Goal: Task Accomplishment & Management: Use online tool/utility

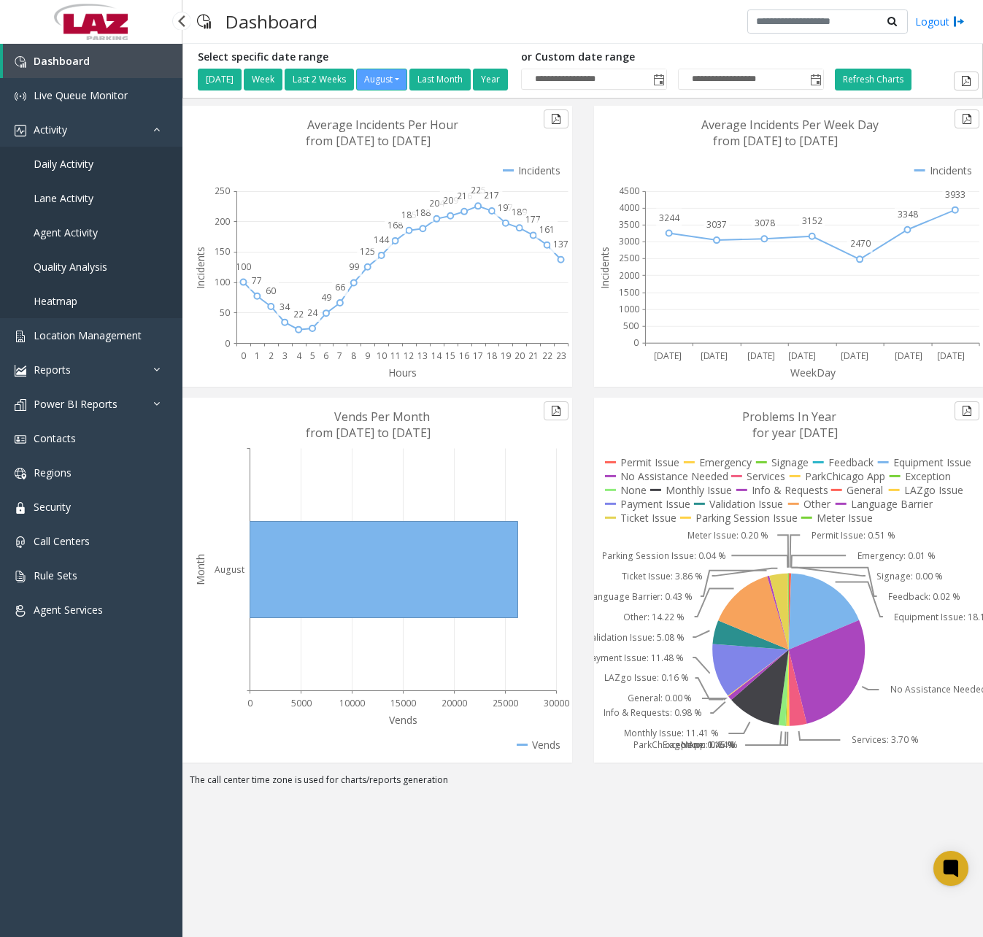
click at [96, 165] on link "Daily Activity" at bounding box center [91, 164] width 182 height 34
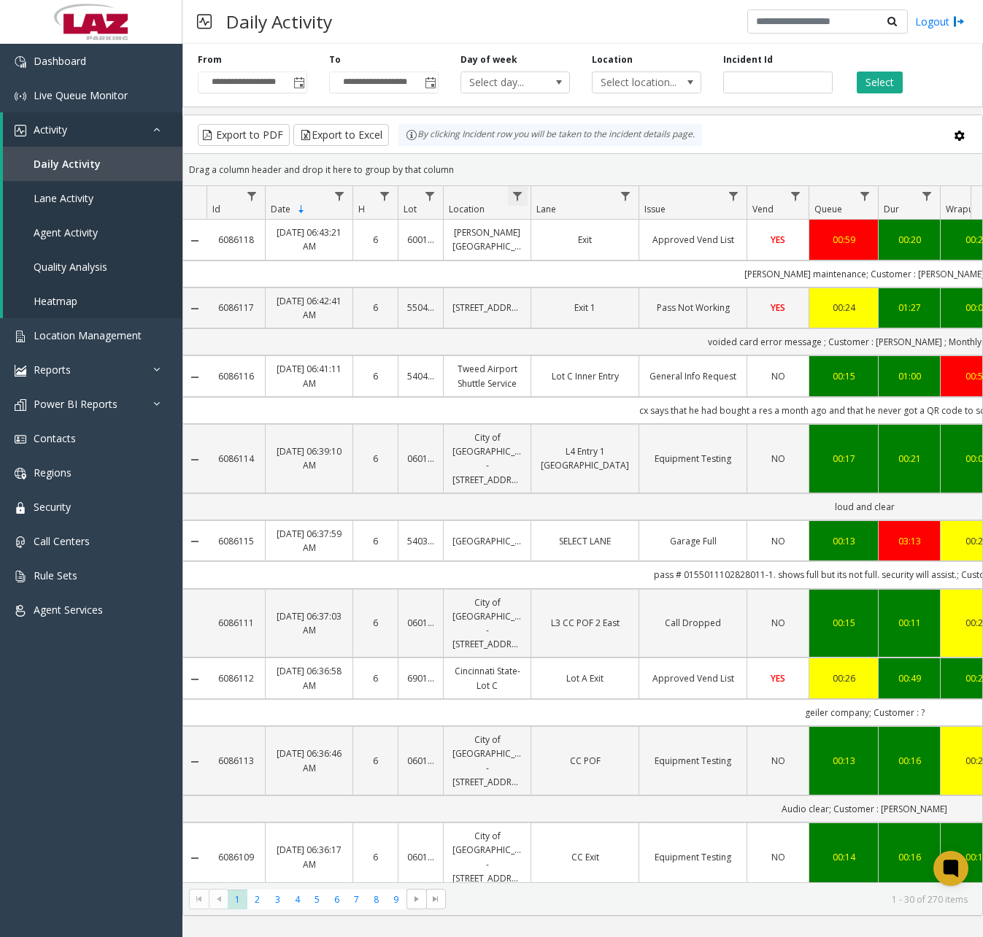
click at [522, 191] on span "Data table" at bounding box center [518, 197] width 12 height 12
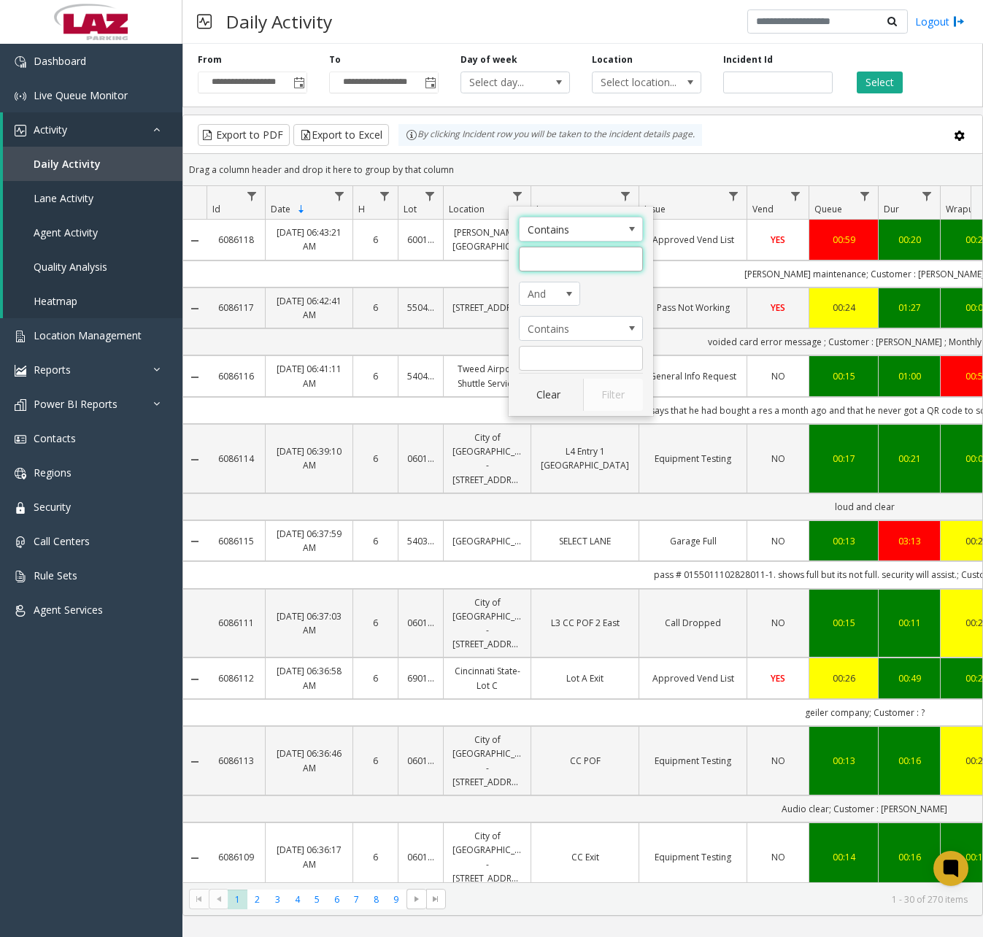
click at [567, 261] on input "Location Filter" at bounding box center [581, 259] width 124 height 25
type input "******"
click at [596, 401] on button "Filter" at bounding box center [613, 395] width 60 height 32
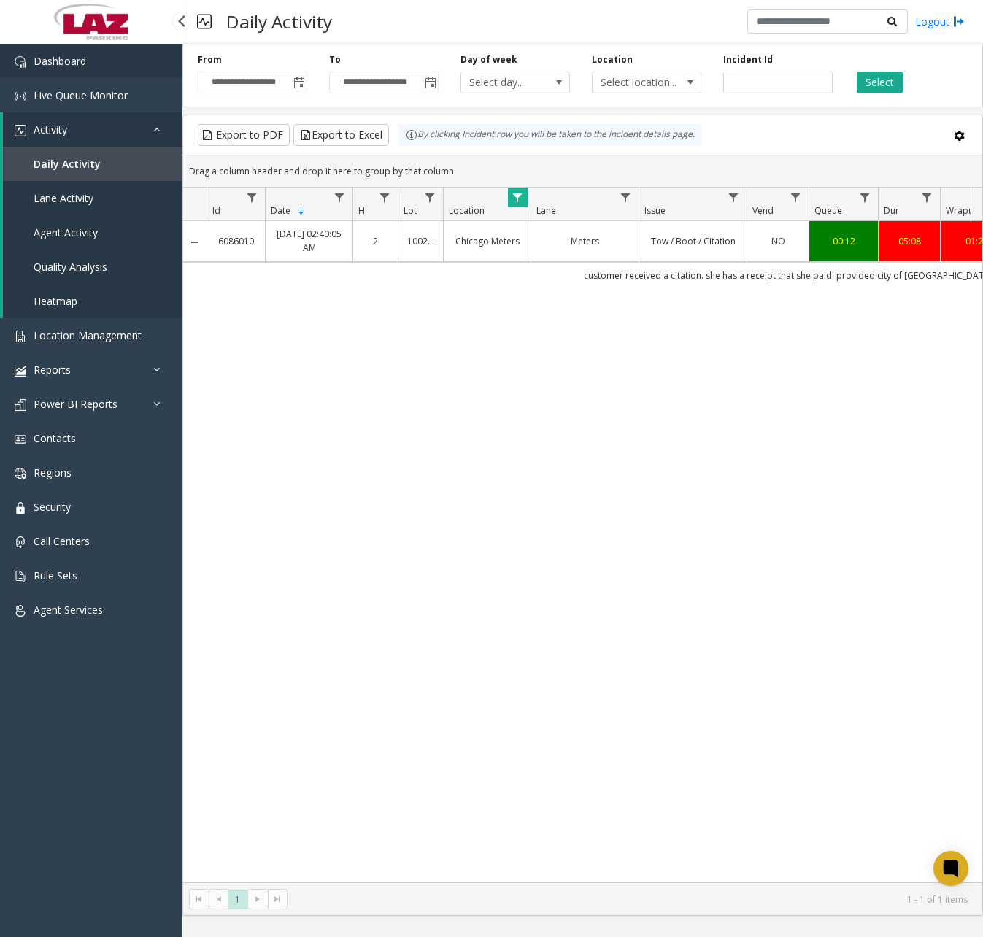
click at [80, 57] on span "Dashboard" at bounding box center [60, 61] width 53 height 14
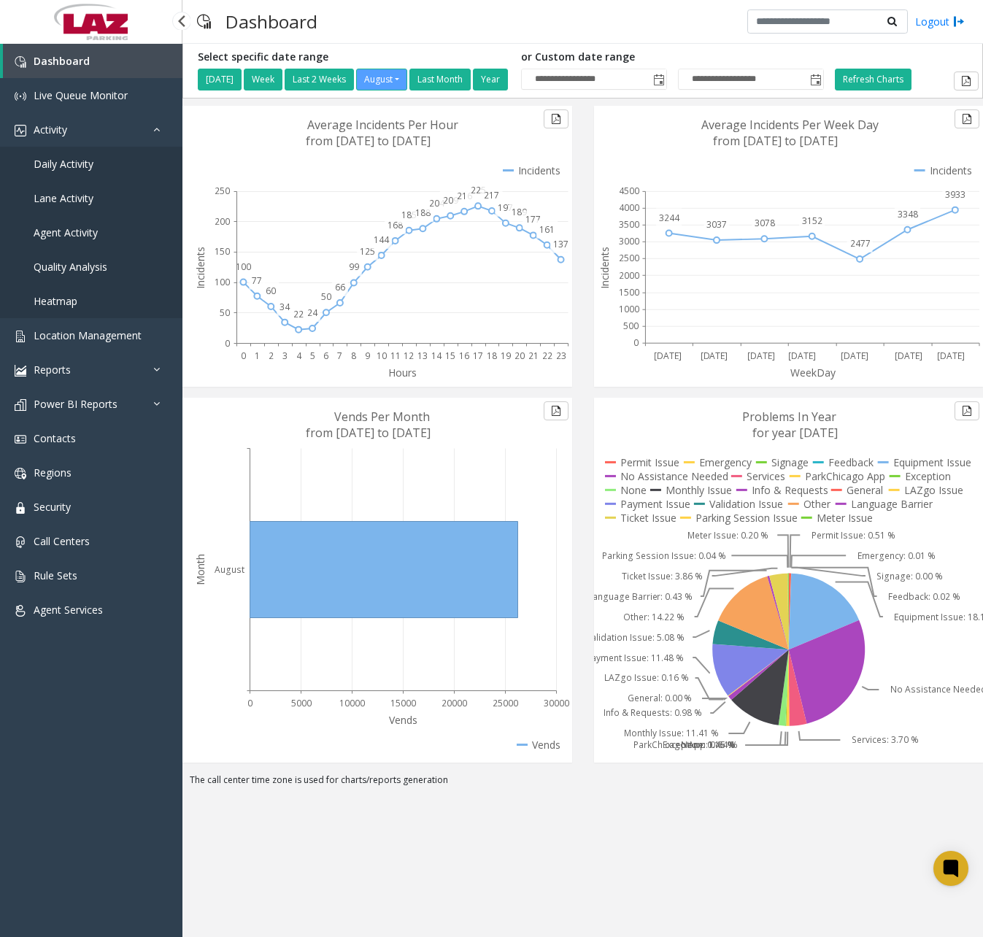
click at [74, 171] on link "Daily Activity" at bounding box center [91, 164] width 182 height 34
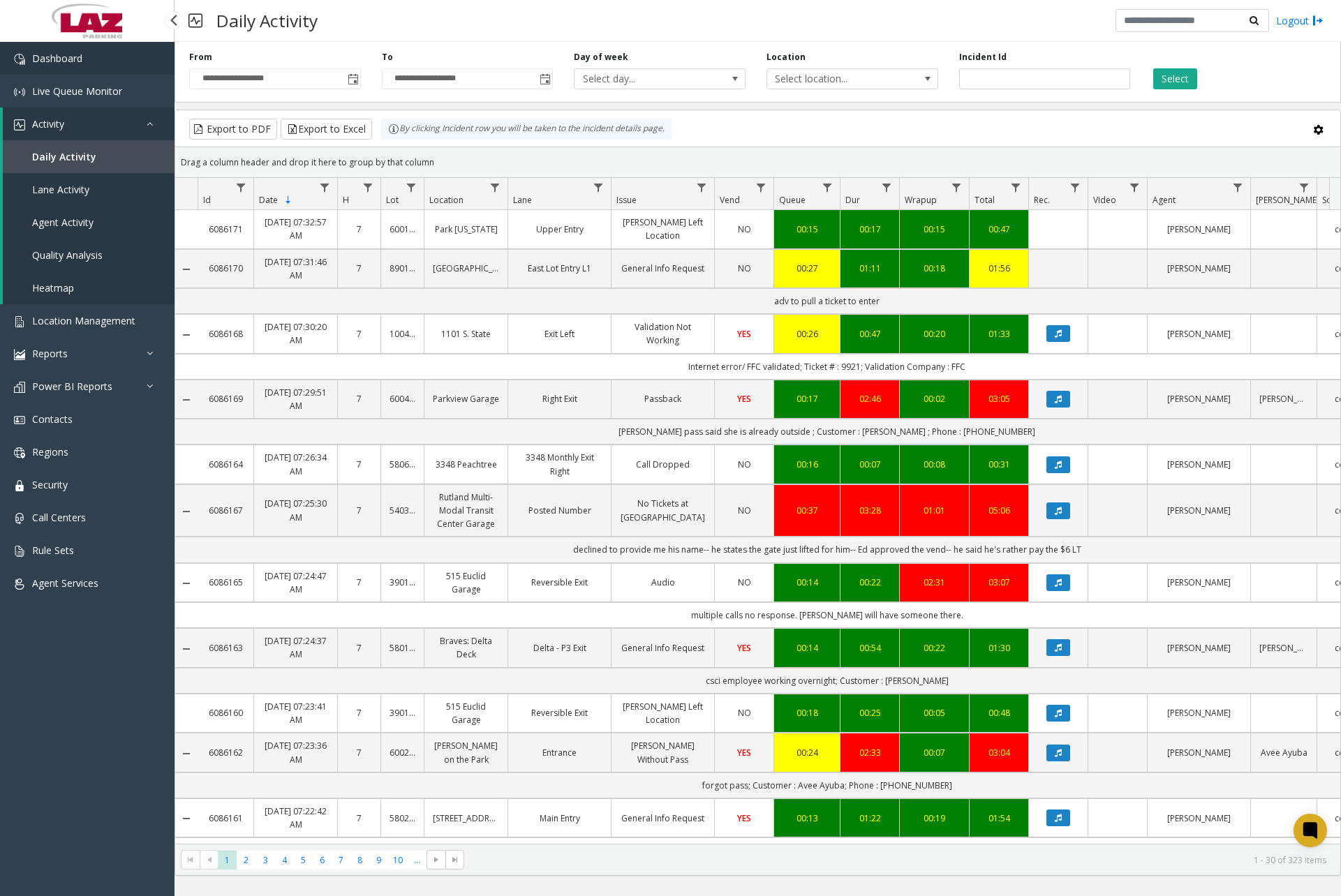
click at [102, 62] on link "Dashboard" at bounding box center [87, 58] width 174 height 33
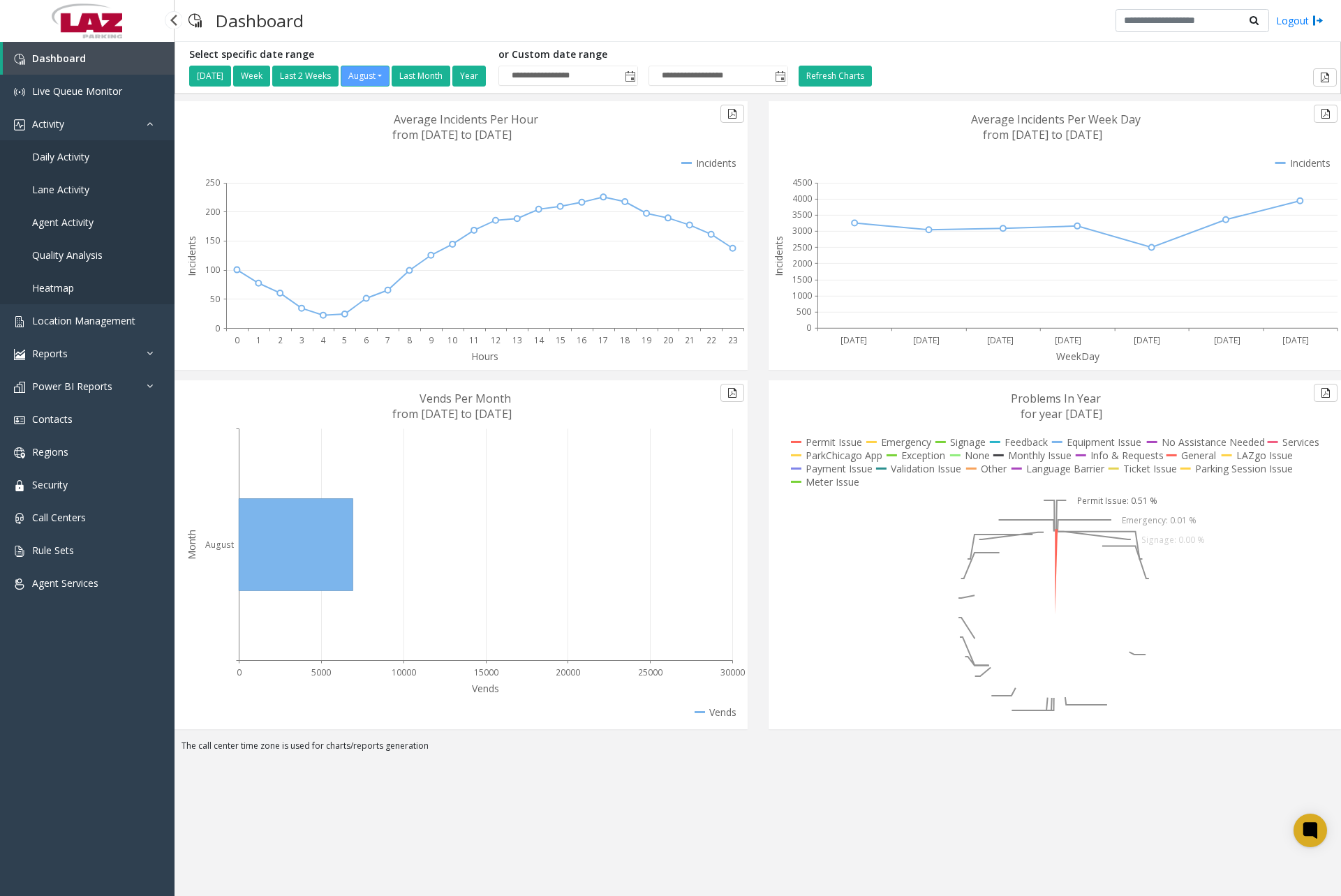
click at [77, 160] on span "Daily Activity" at bounding box center [61, 157] width 57 height 13
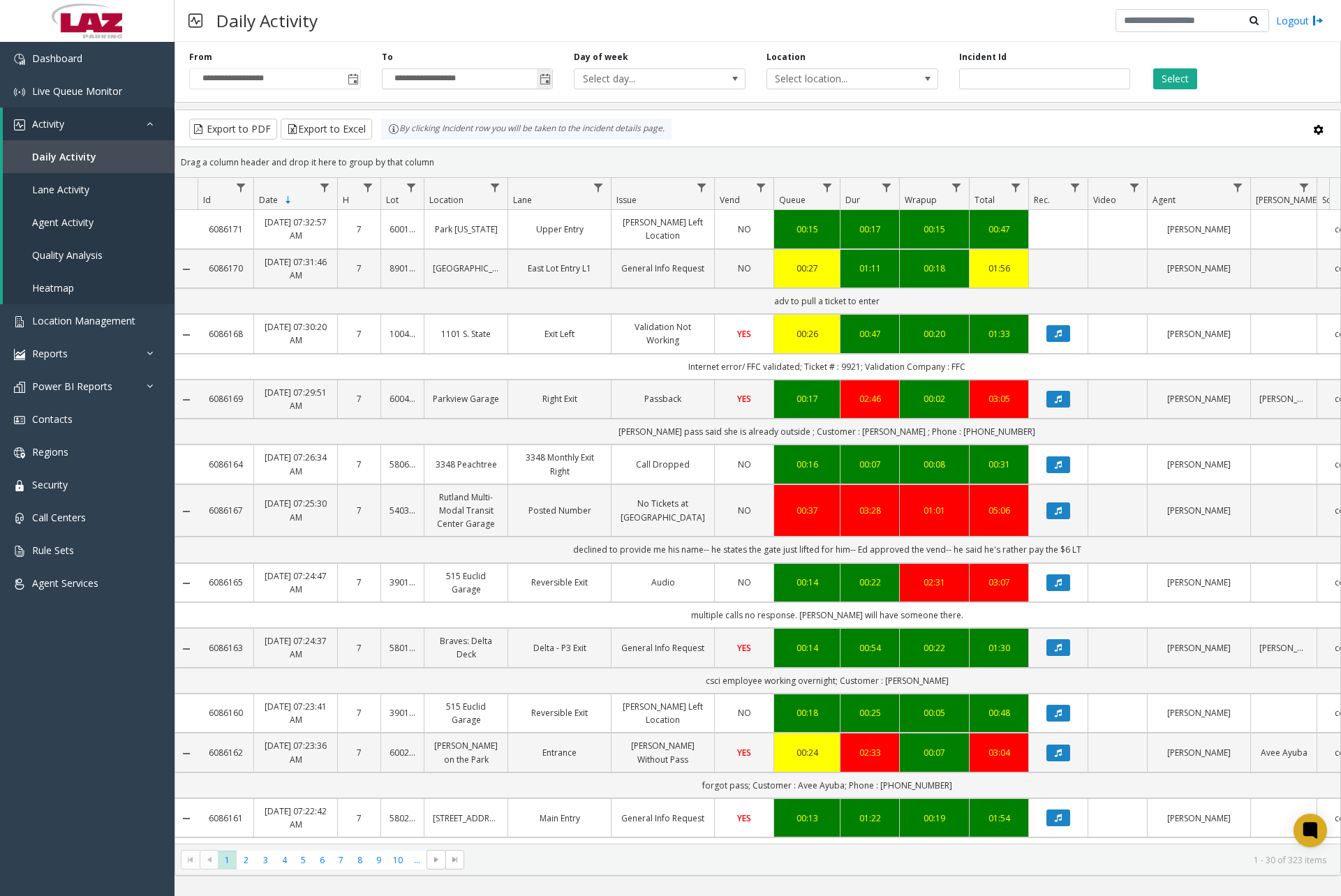
click at [543, 79] on span "Toggle popup" at bounding box center [545, 79] width 11 height 11
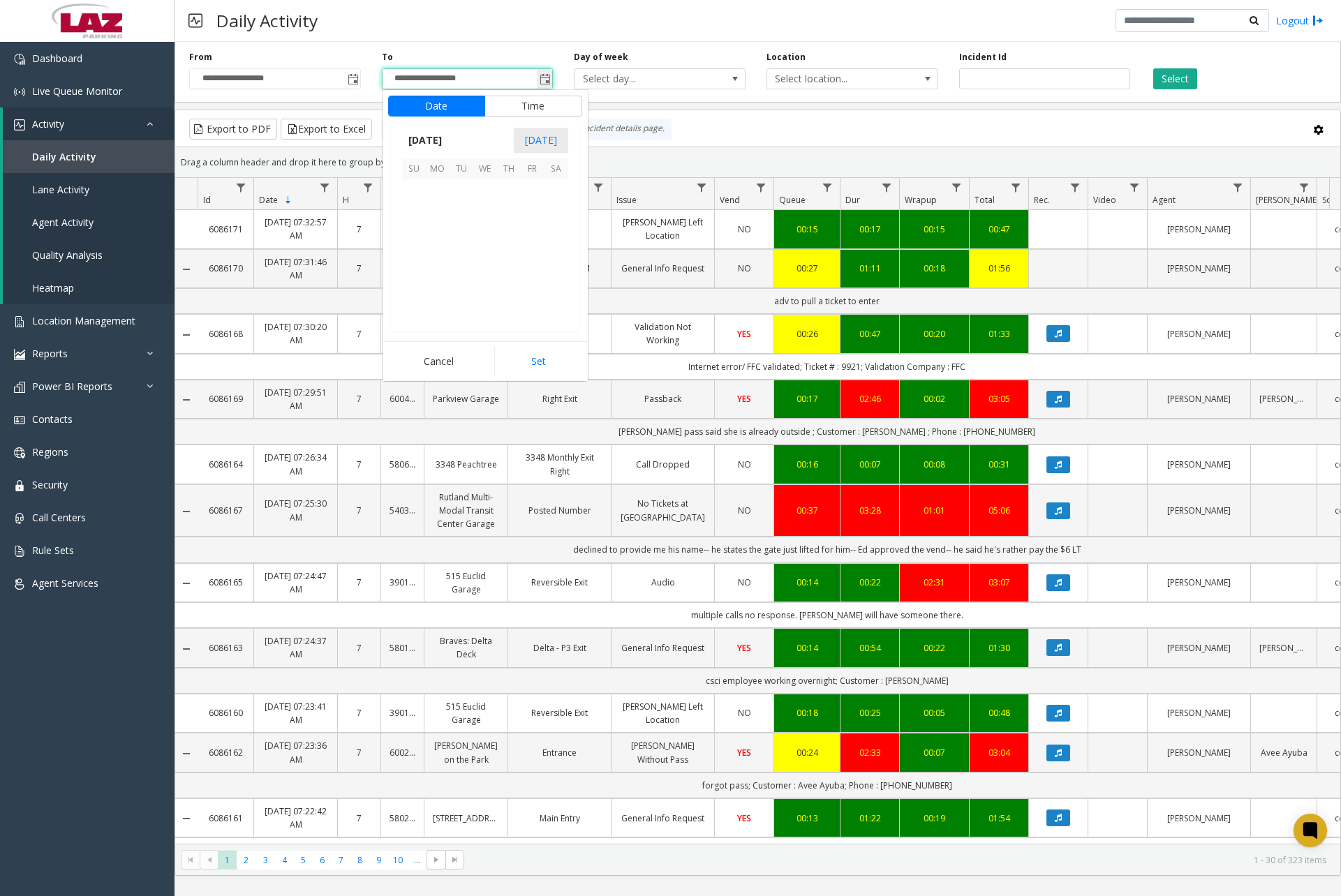
scroll to position [21, 0]
click at [515, 293] on span "28" at bounding box center [509, 286] width 24 height 24
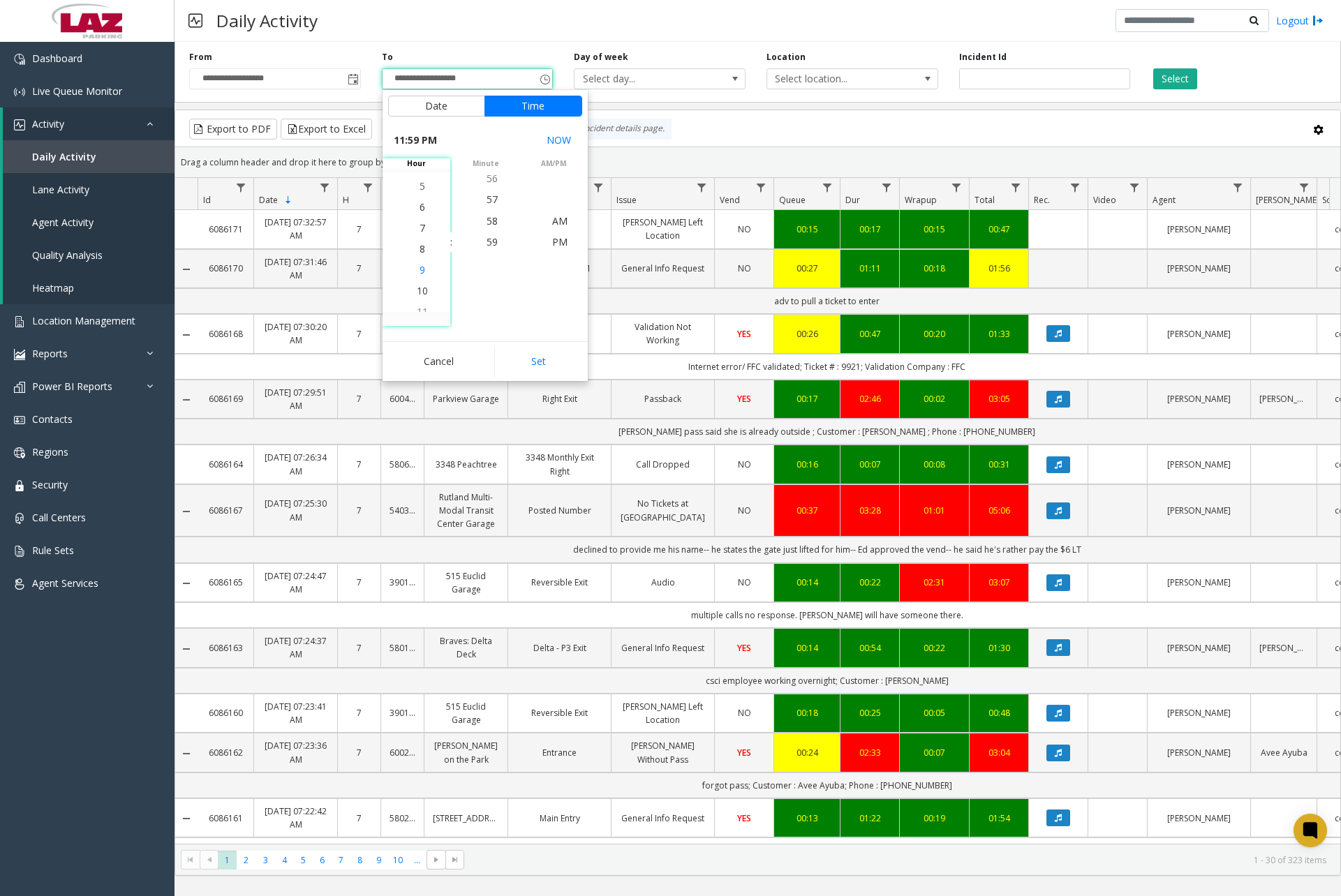
scroll to position [398, 0]
click at [420, 242] on span "7" at bounding box center [423, 242] width 6 height 13
click at [420, 241] on span "7" at bounding box center [423, 242] width 6 height 13
click at [489, 304] on span "30" at bounding box center [493, 305] width 11 height 13
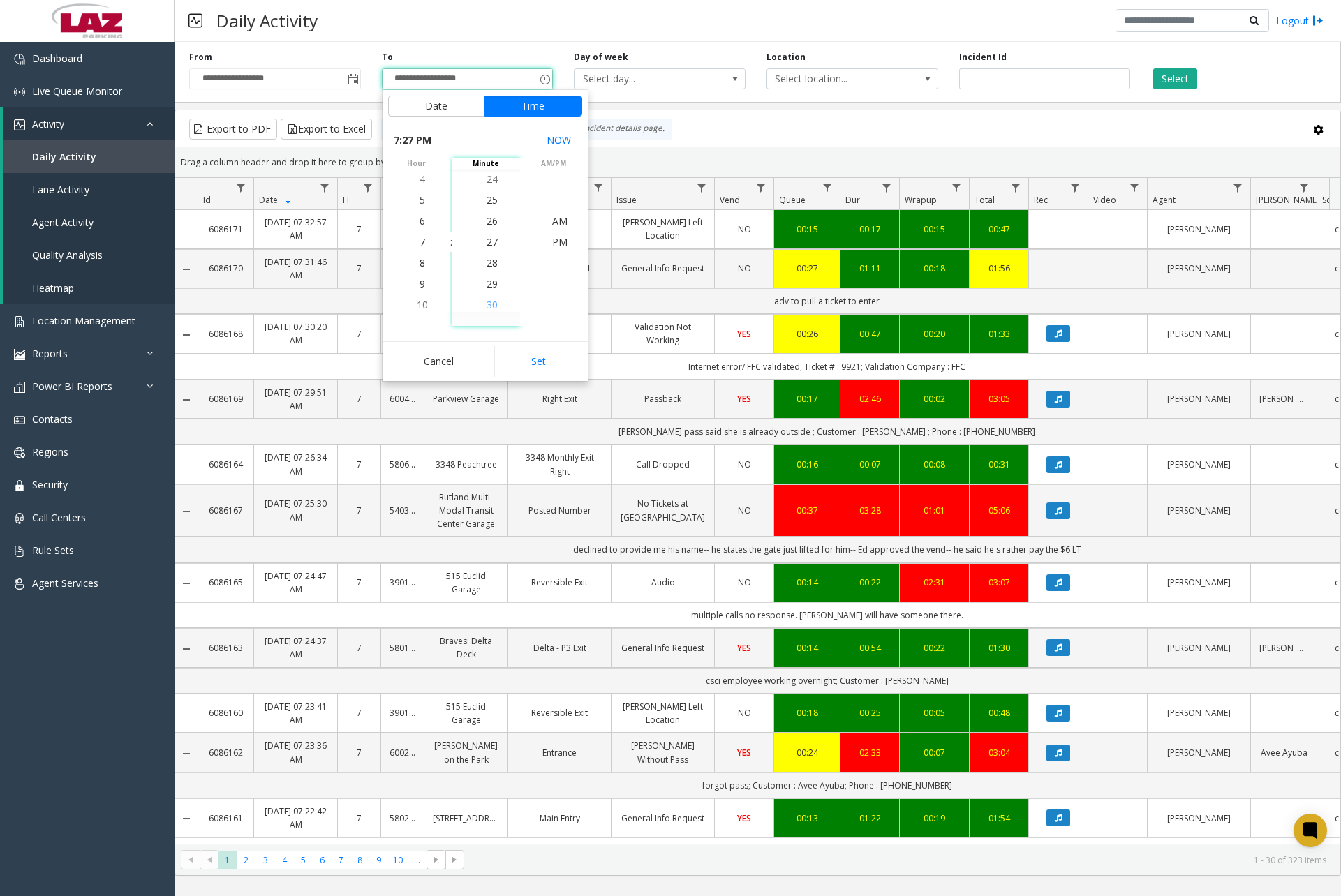
scroll to position [628, 0]
click at [556, 225] on span "AM" at bounding box center [560, 221] width 15 height 13
click at [529, 359] on button "Set" at bounding box center [539, 361] width 88 height 31
type input "**********"
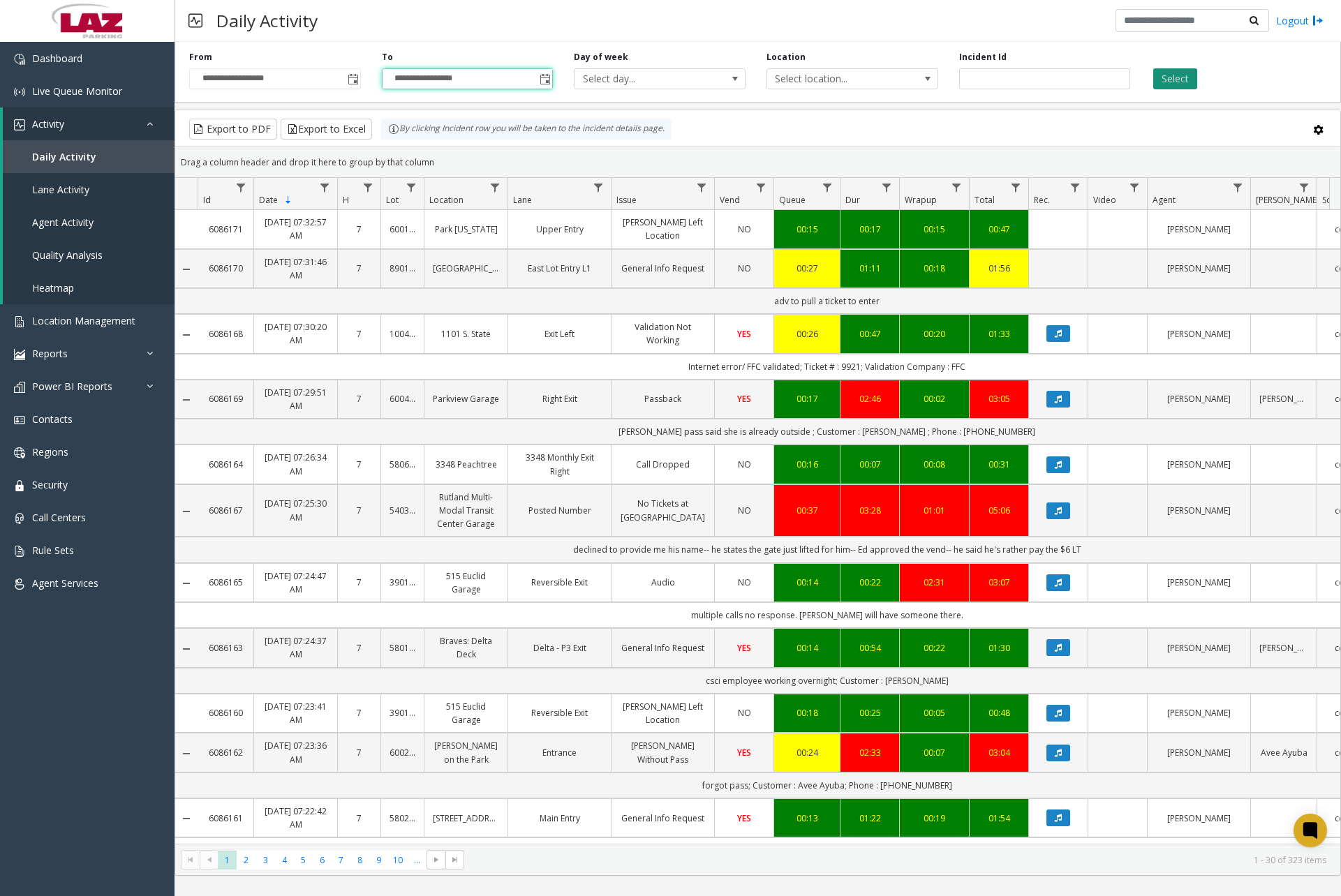
click at [939, 74] on button "Select" at bounding box center [1176, 79] width 44 height 21
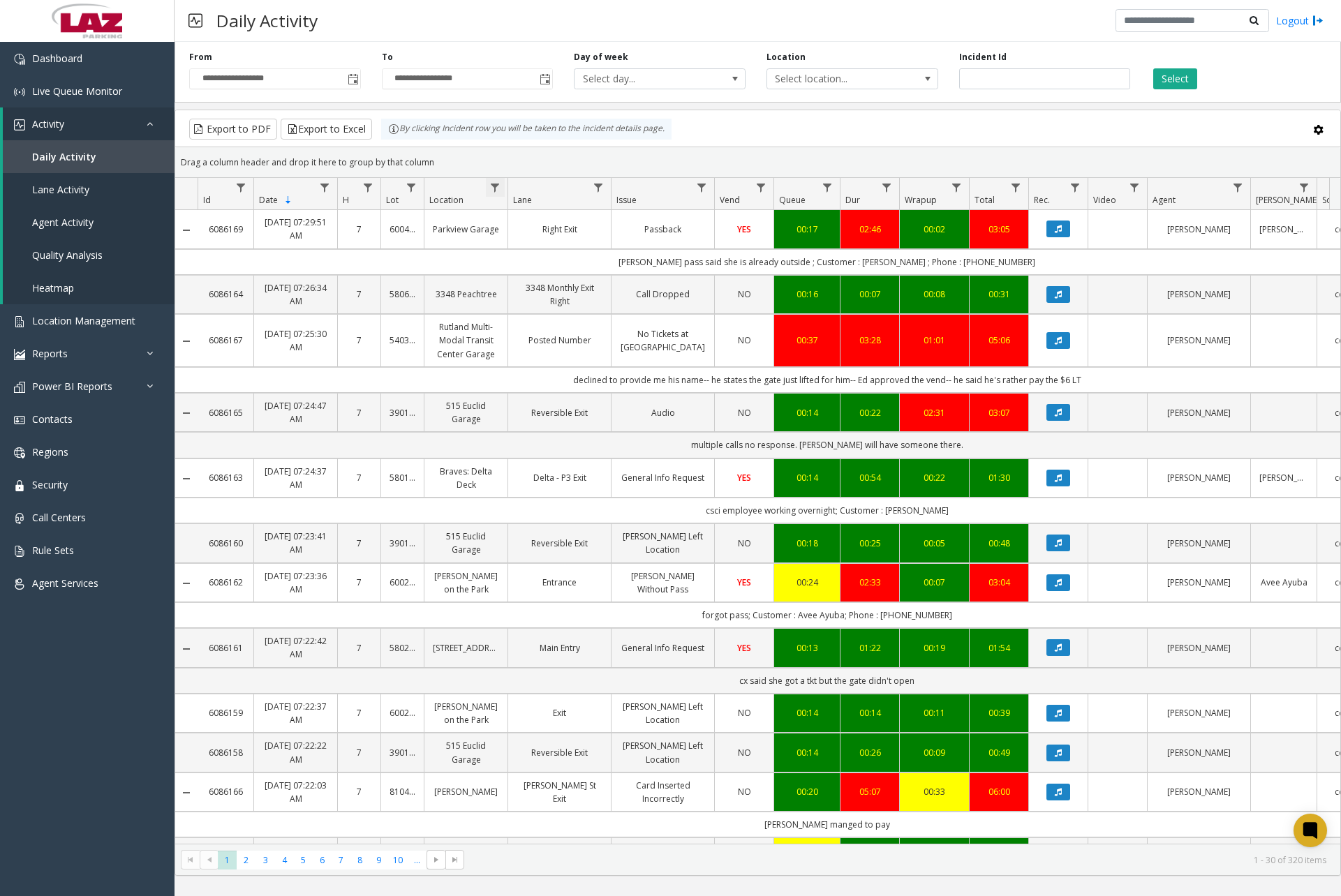
click at [497, 189] on span "Data table" at bounding box center [495, 188] width 11 height 11
click at [583, 254] on input "Location Filter" at bounding box center [556, 248] width 119 height 24
type input "******"
click at [583, 374] on button "Filter" at bounding box center [586, 378] width 57 height 31
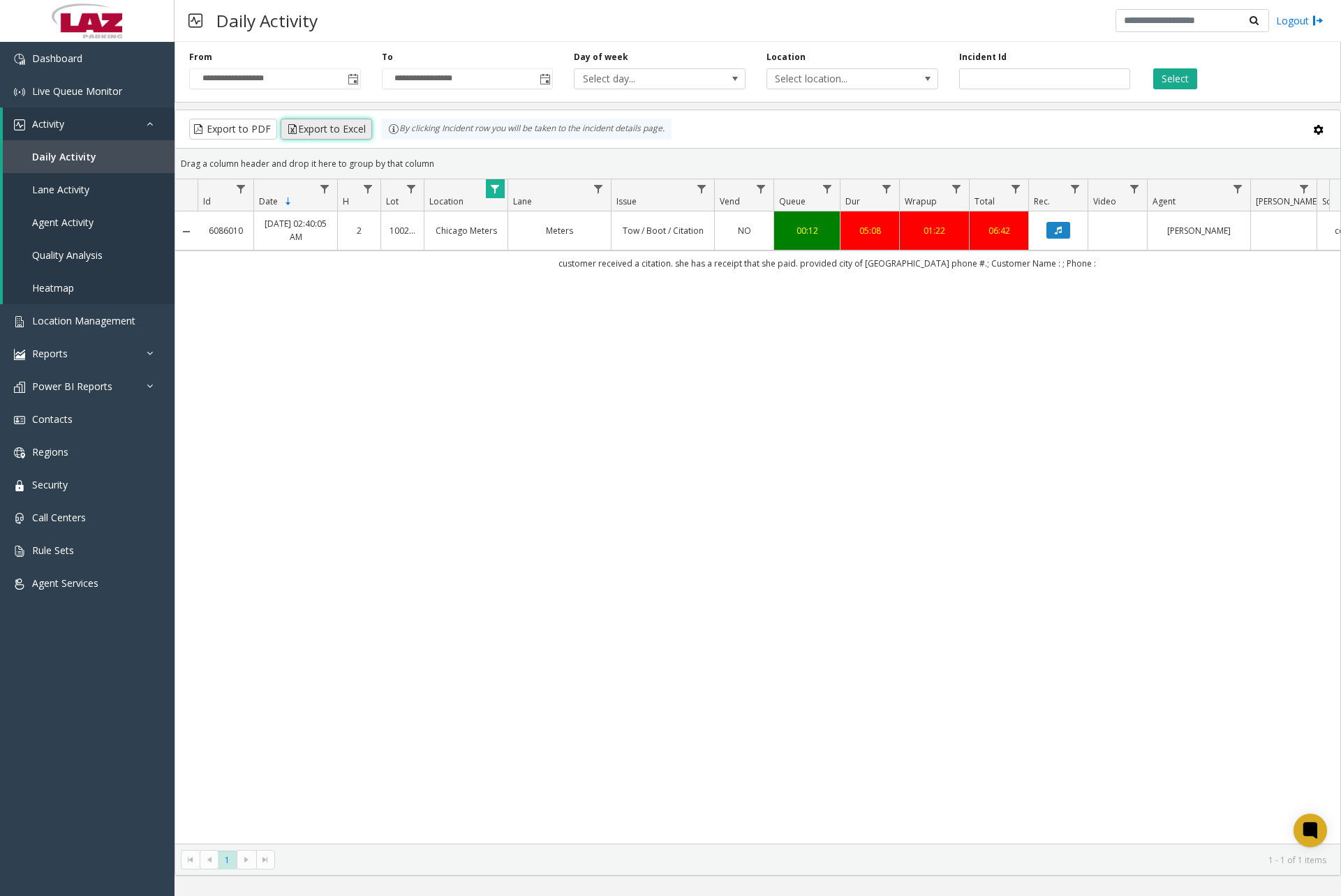
click at [327, 129] on button "Export to Excel" at bounding box center [326, 129] width 92 height 21
click at [123, 67] on link "Dashboard" at bounding box center [87, 58] width 174 height 33
